Goal: Transaction & Acquisition: Purchase product/service

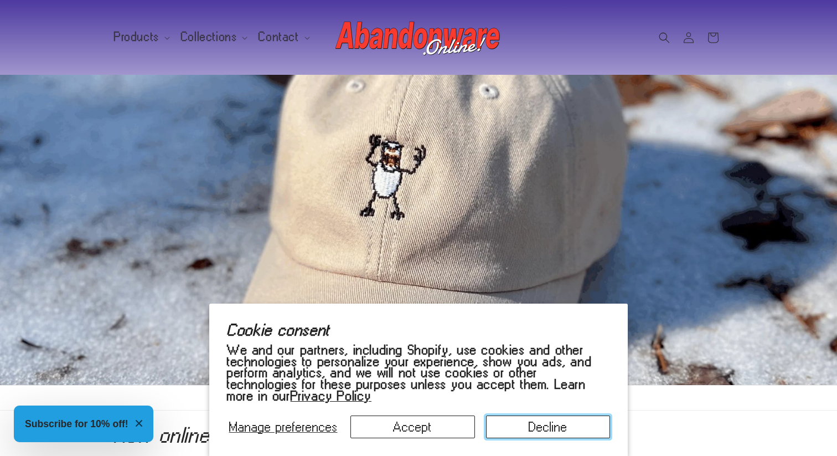
click at [545, 429] on button "Decline" at bounding box center [548, 426] width 125 height 23
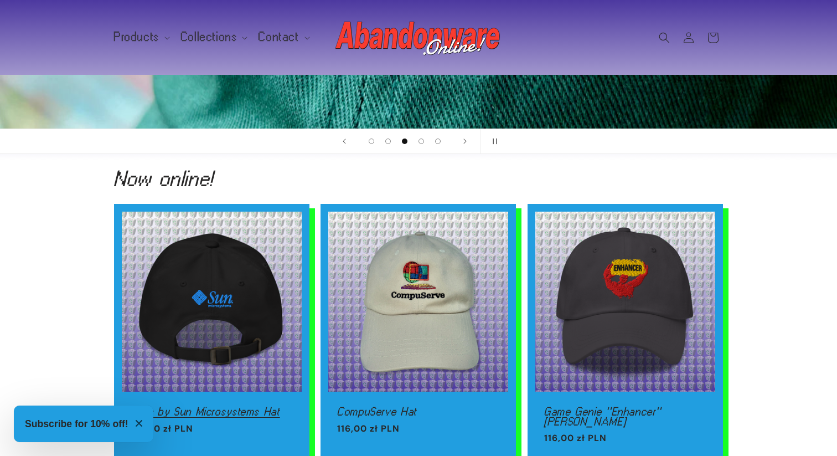
scroll to position [166, 0]
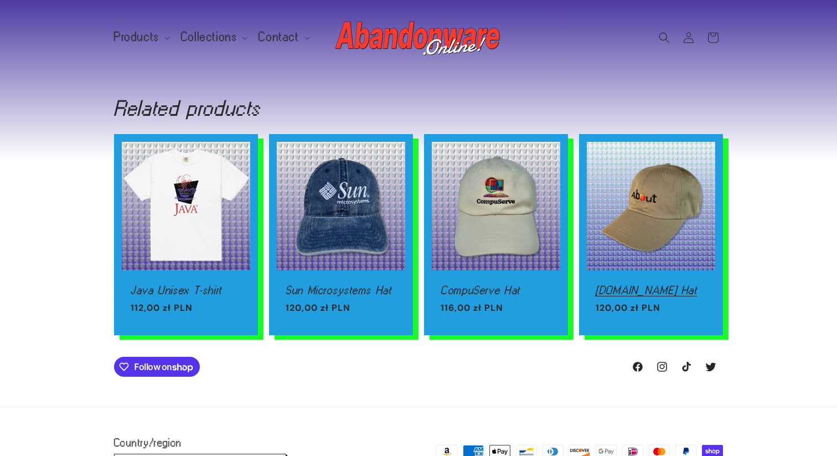
scroll to position [1040, 0]
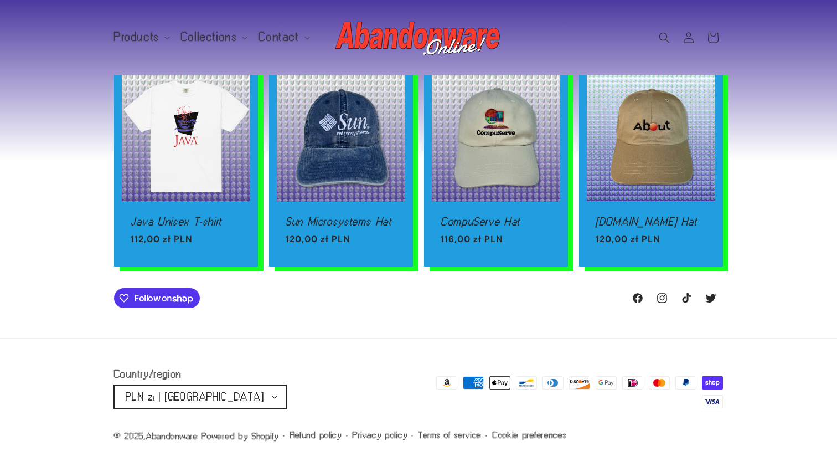
click at [209, 394] on button "PLN zł | [GEOGRAPHIC_DATA]" at bounding box center [200, 396] width 172 height 23
click at [329, 348] on div "Country/region PLN zł | Poland AUD $ | Australia EUR € | Austria EUR € | Belgiu…" at bounding box center [418, 389] width 837 height 103
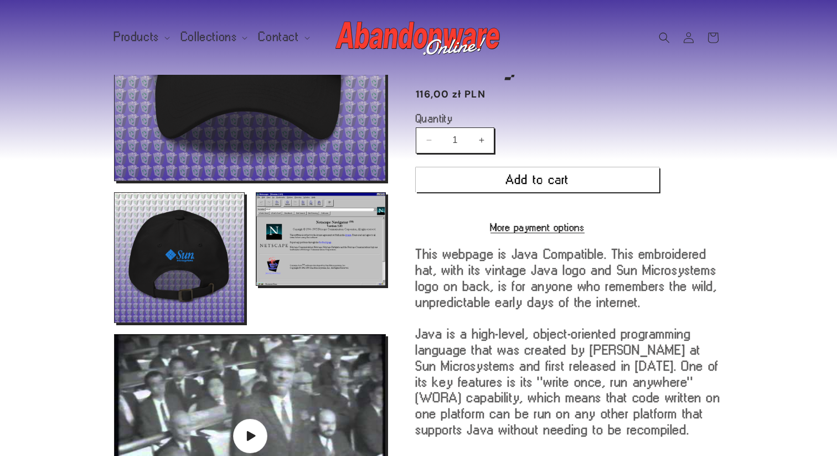
scroll to position [0, 0]
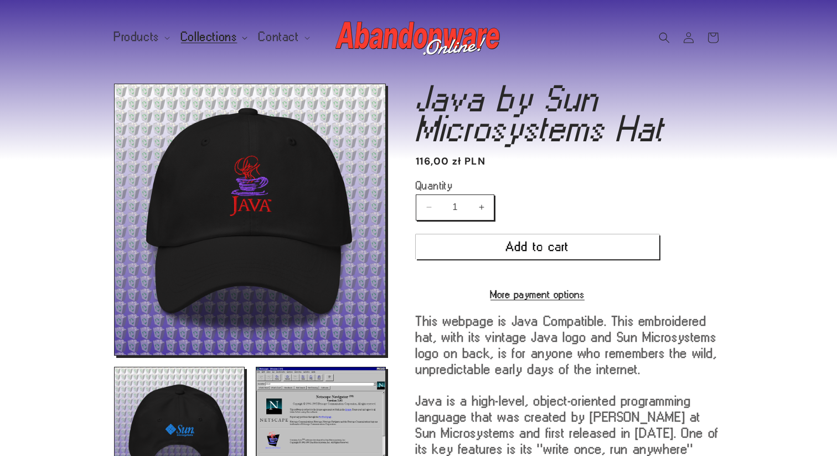
click at [217, 35] on span "Collections" at bounding box center [209, 37] width 56 height 10
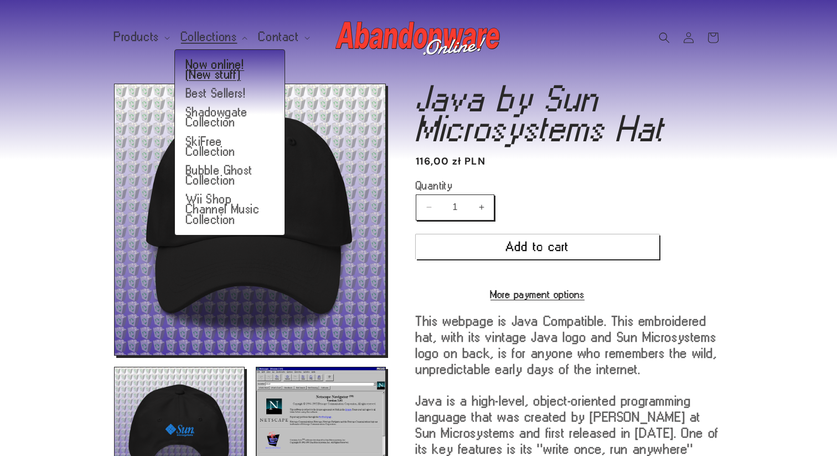
click at [224, 70] on link "Now online! (New stuff)" at bounding box center [230, 69] width 110 height 29
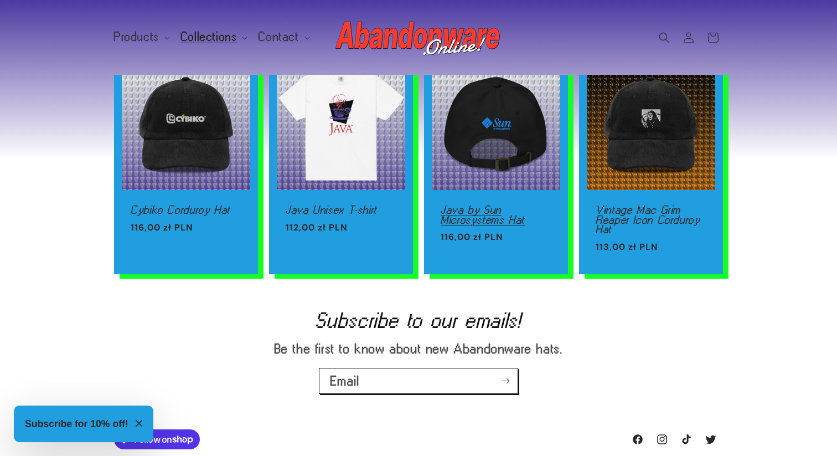
scroll to position [468, 0]
